Goal: Complete application form

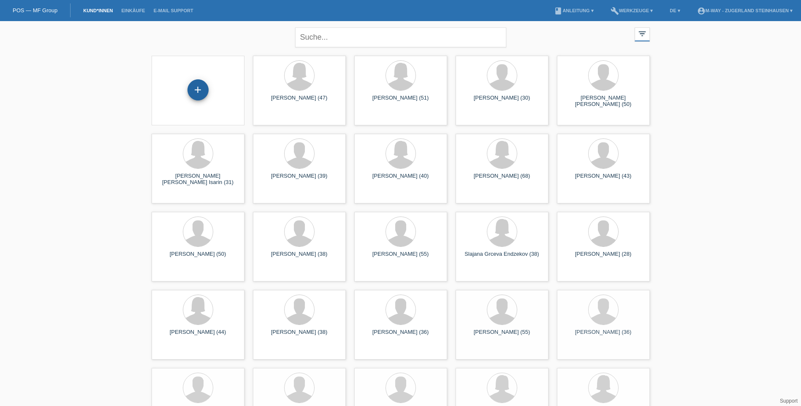
click at [205, 91] on div "+" at bounding box center [197, 89] width 21 height 21
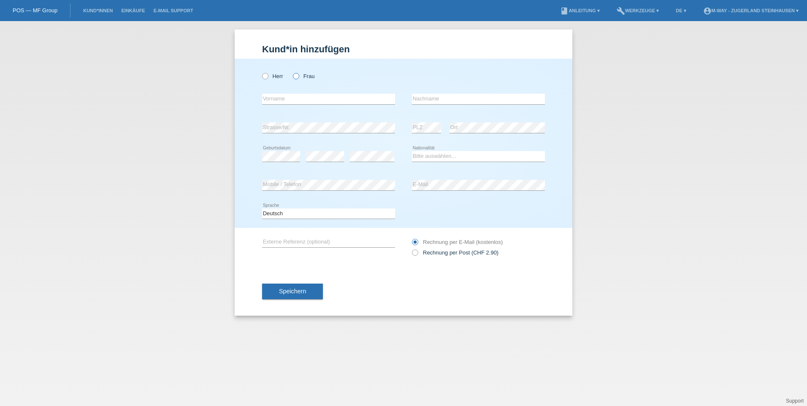
click at [292, 72] on icon at bounding box center [292, 72] width 0 height 0
click at [297, 78] on input "Frau" at bounding box center [295, 75] width 5 height 5
radio input "true"
click at [278, 97] on input "text" at bounding box center [328, 99] width 133 height 11
type input "[PERSON_NAME] [PERSON_NAME]"
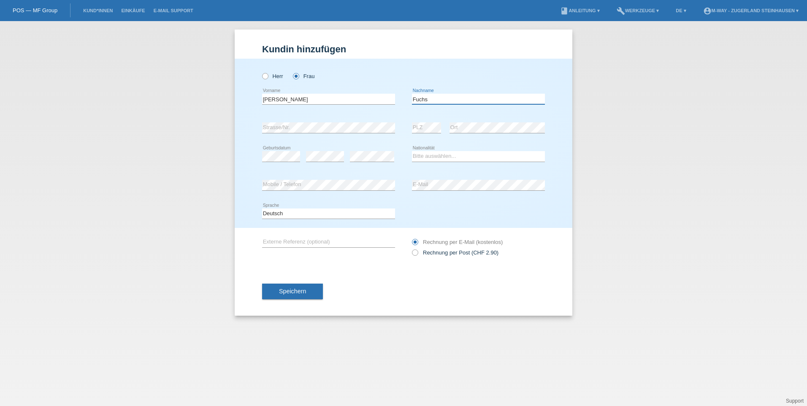
type input "Fuchs"
click at [331, 151] on div "error" at bounding box center [325, 156] width 38 height 29
click at [441, 157] on select "Bitte auswählen... Schweiz Deutschland Liechtenstein Österreich ------------ Af…" at bounding box center [478, 156] width 133 height 10
select select "CH"
click at [412, 151] on select "Bitte auswählen... Schweiz Deutschland Liechtenstein Österreich ------------ Af…" at bounding box center [478, 156] width 133 height 10
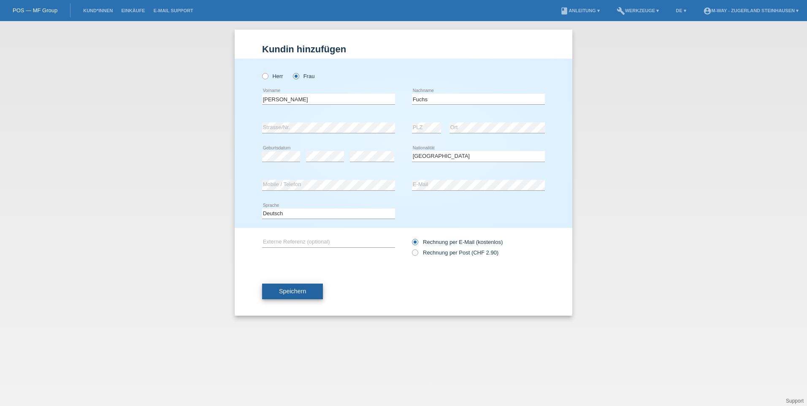
click at [290, 288] on span "Speichern" at bounding box center [292, 291] width 27 height 7
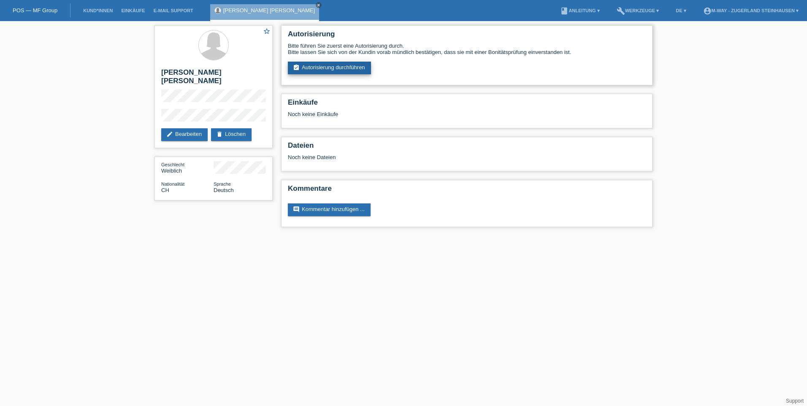
click at [346, 67] on link "assignment_turned_in Autorisierung durchführen" at bounding box center [329, 68] width 83 height 13
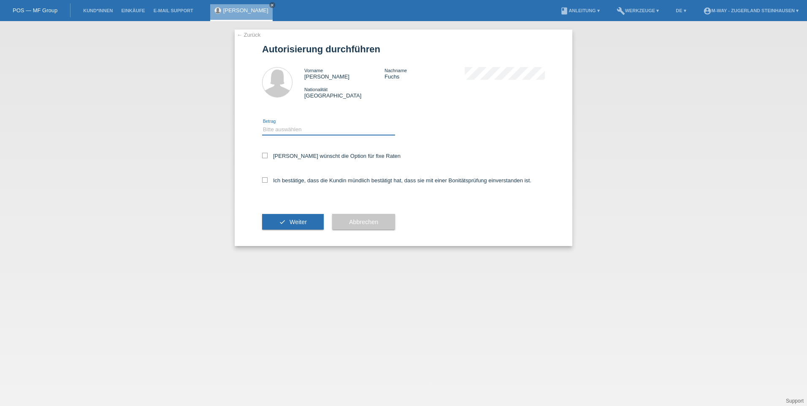
click at [285, 126] on select "Bitte auswählen CHF 1.00 - CHF 499.00 CHF 500.00 - CHF 1'999.00 CHF 2'000.00 - …" at bounding box center [328, 130] width 133 height 10
select select "3"
click at [262, 125] on select "Bitte auswählen CHF 1.00 - CHF 499.00 CHF 500.00 - CHF 1'999.00 CHF 2'000.00 - …" at bounding box center [328, 130] width 133 height 10
click at [266, 155] on icon at bounding box center [264, 155] width 5 height 5
click at [266, 155] on input "Kundin wünscht die Option für fixe Raten" at bounding box center [264, 155] width 5 height 5
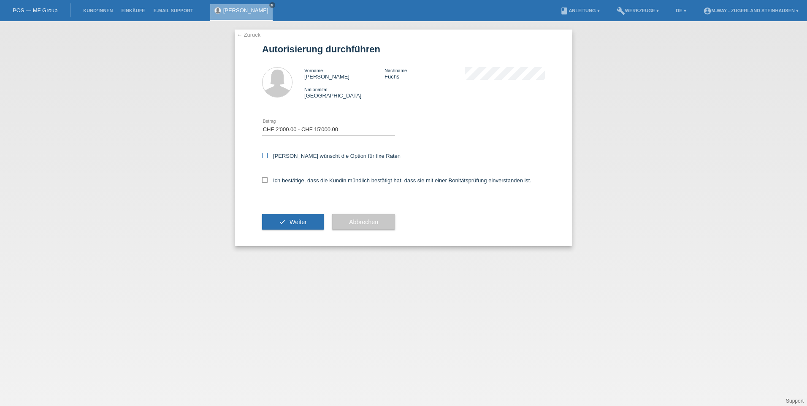
checkbox input "true"
click at [263, 179] on icon at bounding box center [264, 179] width 5 height 5
click at [263, 179] on input "Ich bestätige, dass die Kundin mündlich bestätigt hat, dass sie mit einer Bonit…" at bounding box center [264, 179] width 5 height 5
checkbox input "true"
click at [295, 223] on span "Weiter" at bounding box center [298, 222] width 17 height 7
